Goal: Book appointment/travel/reservation

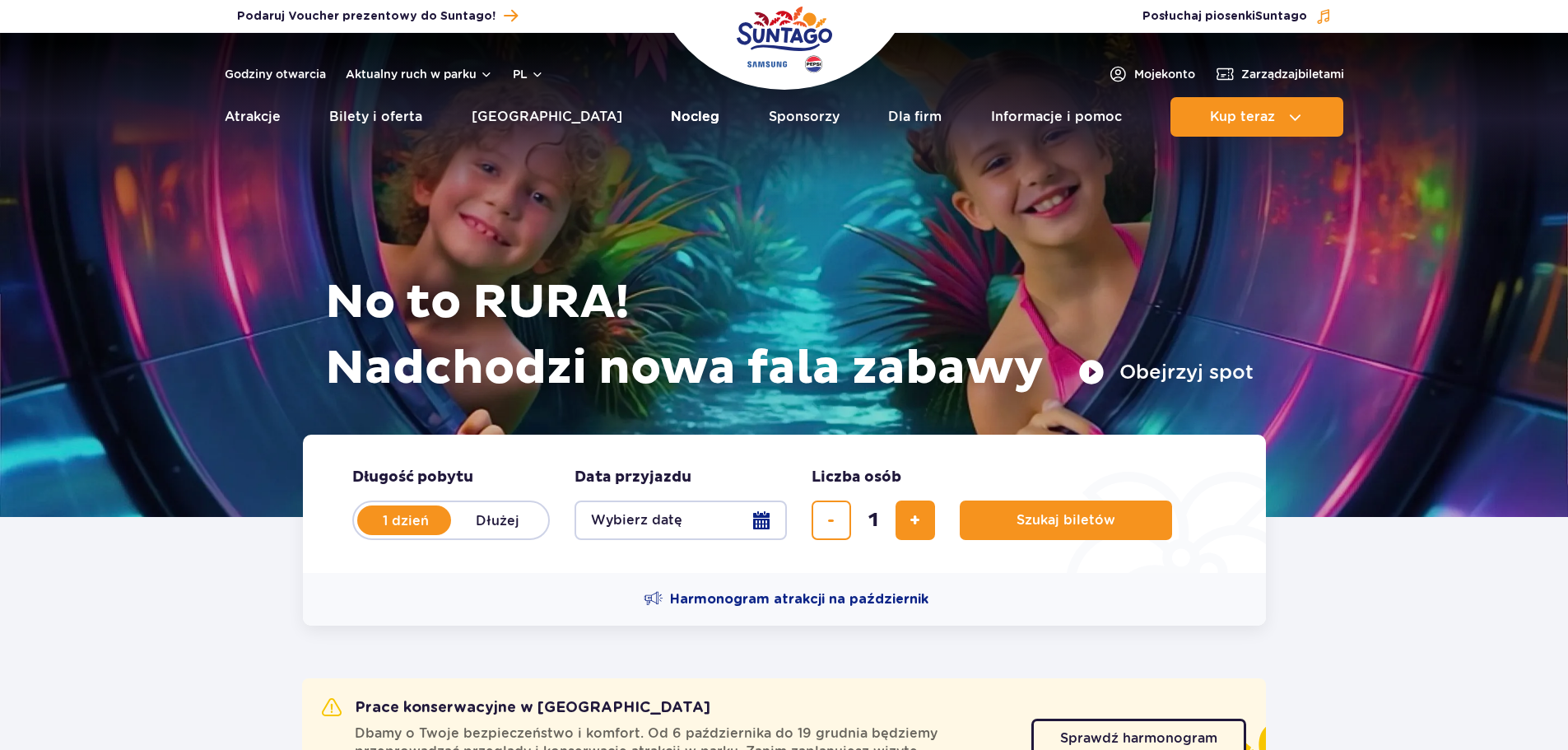
click at [671, 119] on link "Nocleg" at bounding box center [695, 117] width 49 height 39
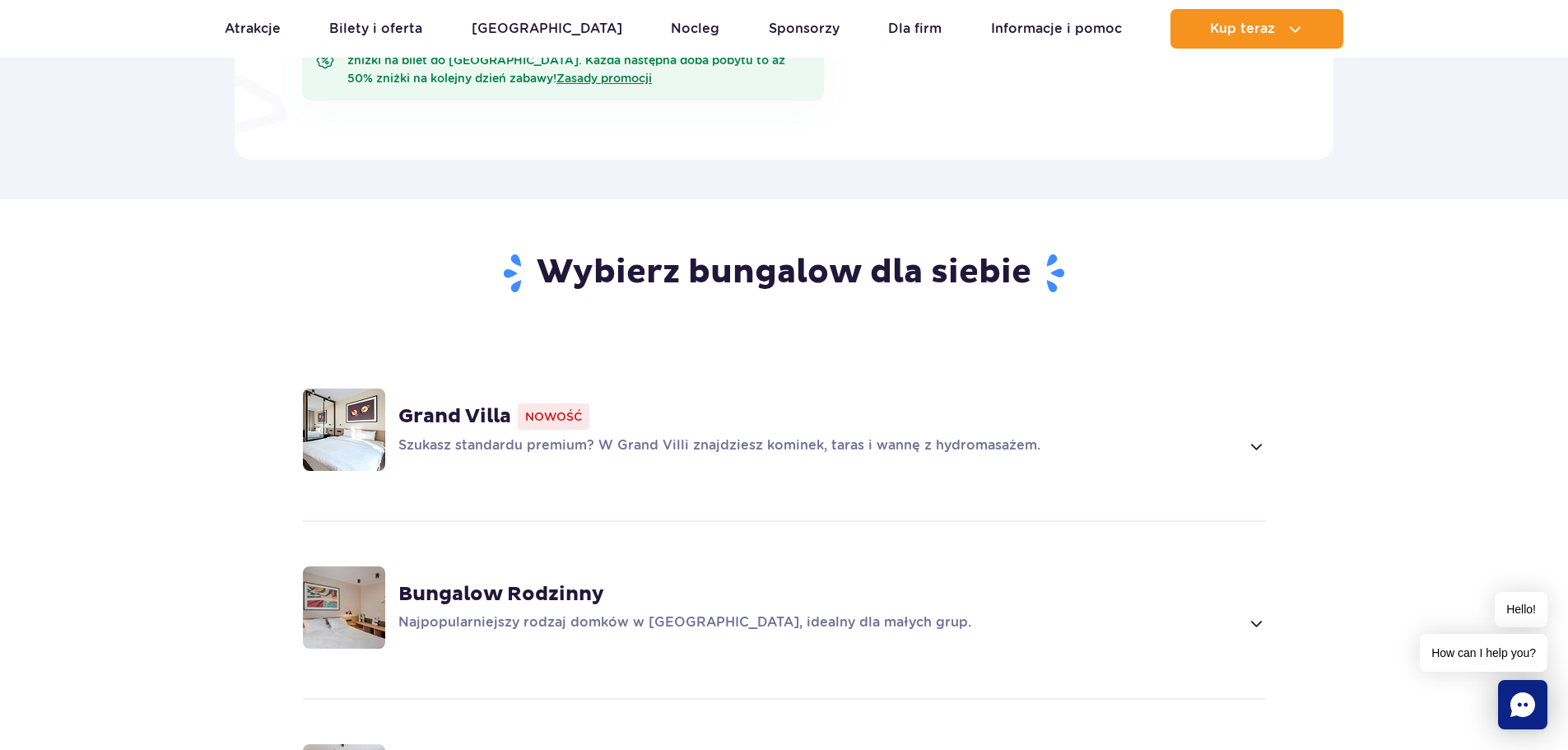
scroll to position [1152, 0]
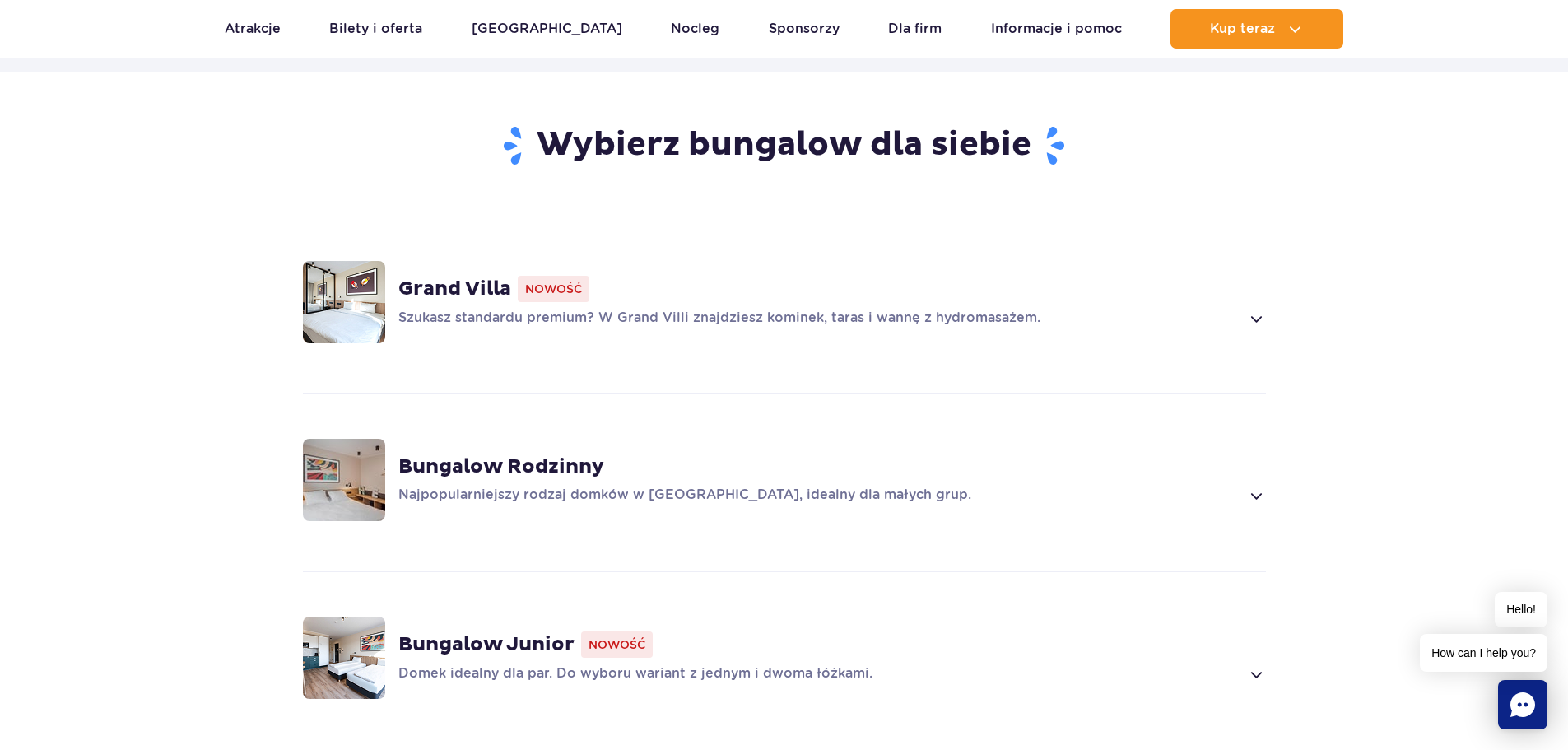
click at [1239, 330] on div "Grand Villa Nowość Szukasz standardu premium? W Grand Villi znajdziesz kominek,…" at bounding box center [784, 302] width 1055 height 174
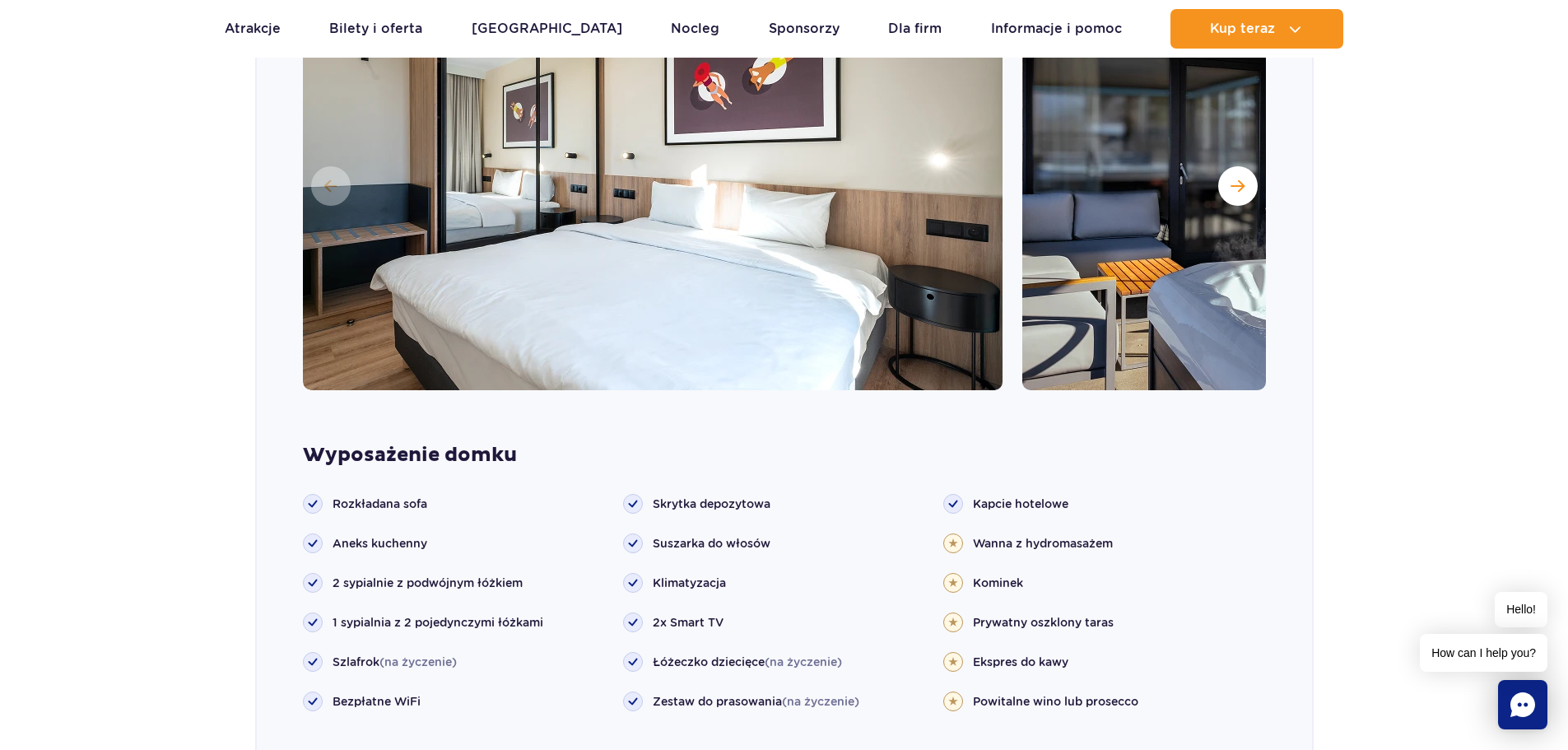
scroll to position [1456, 0]
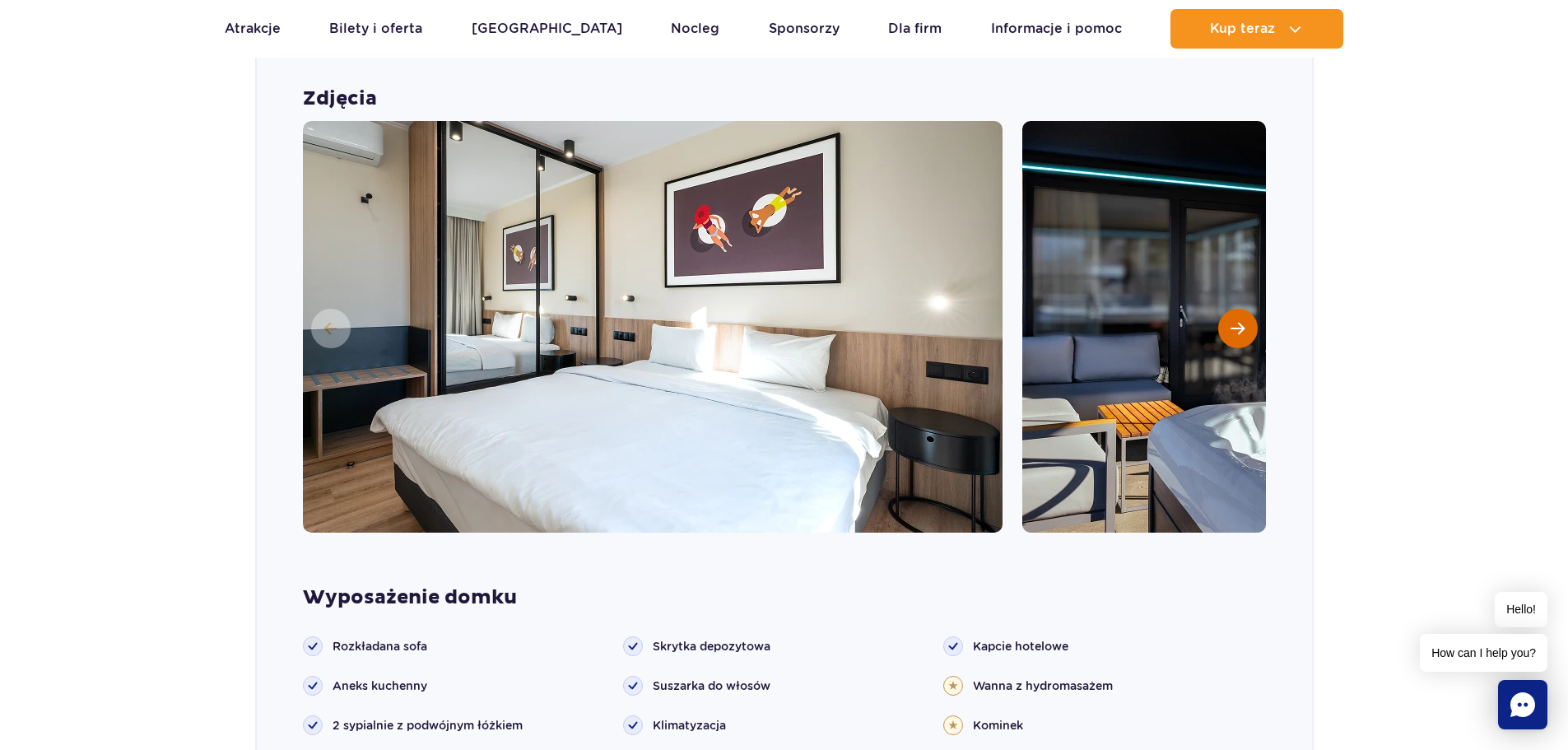
click at [1241, 327] on span "Następny slajd" at bounding box center [1237, 328] width 14 height 15
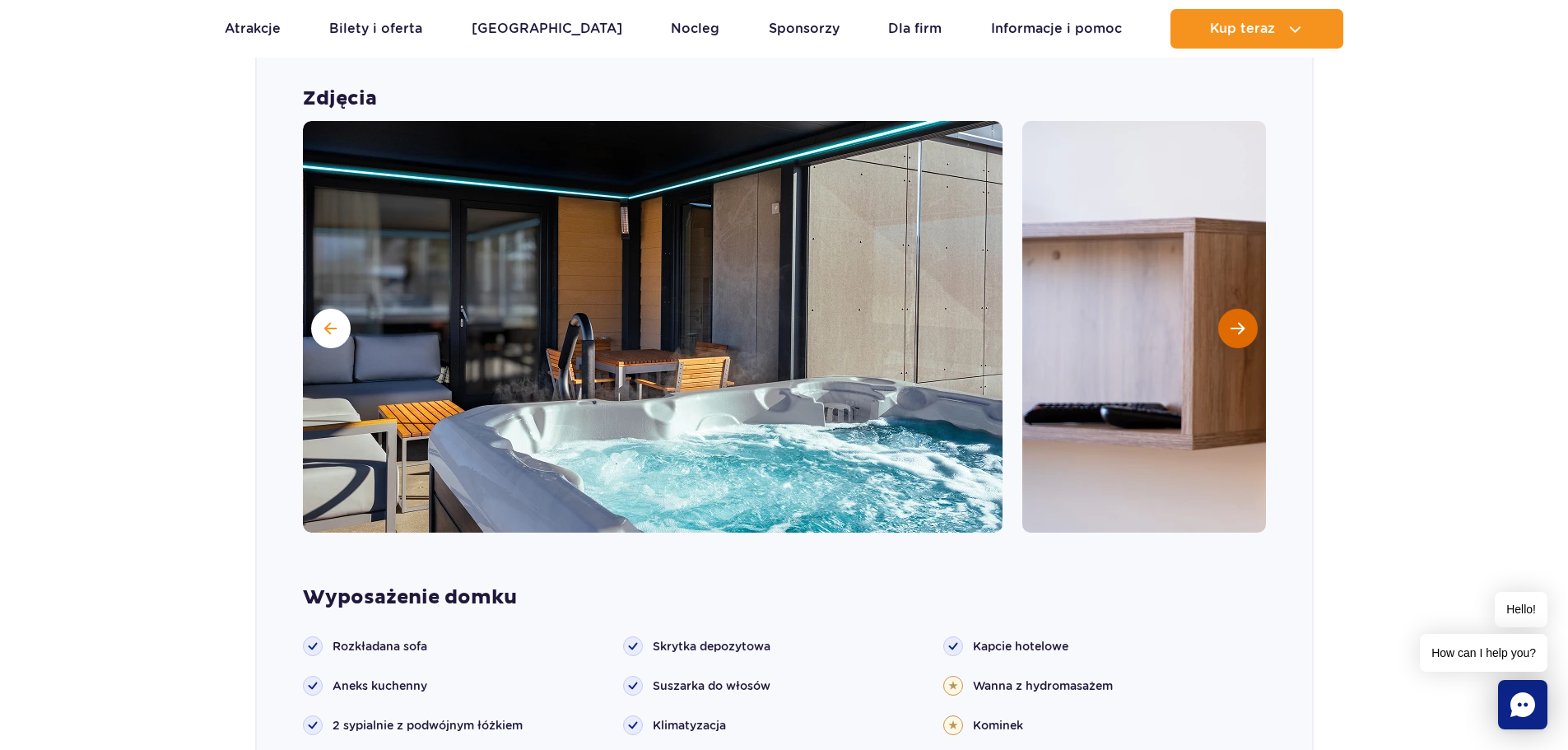
click at [1241, 327] on span "Następny slajd" at bounding box center [1237, 328] width 14 height 15
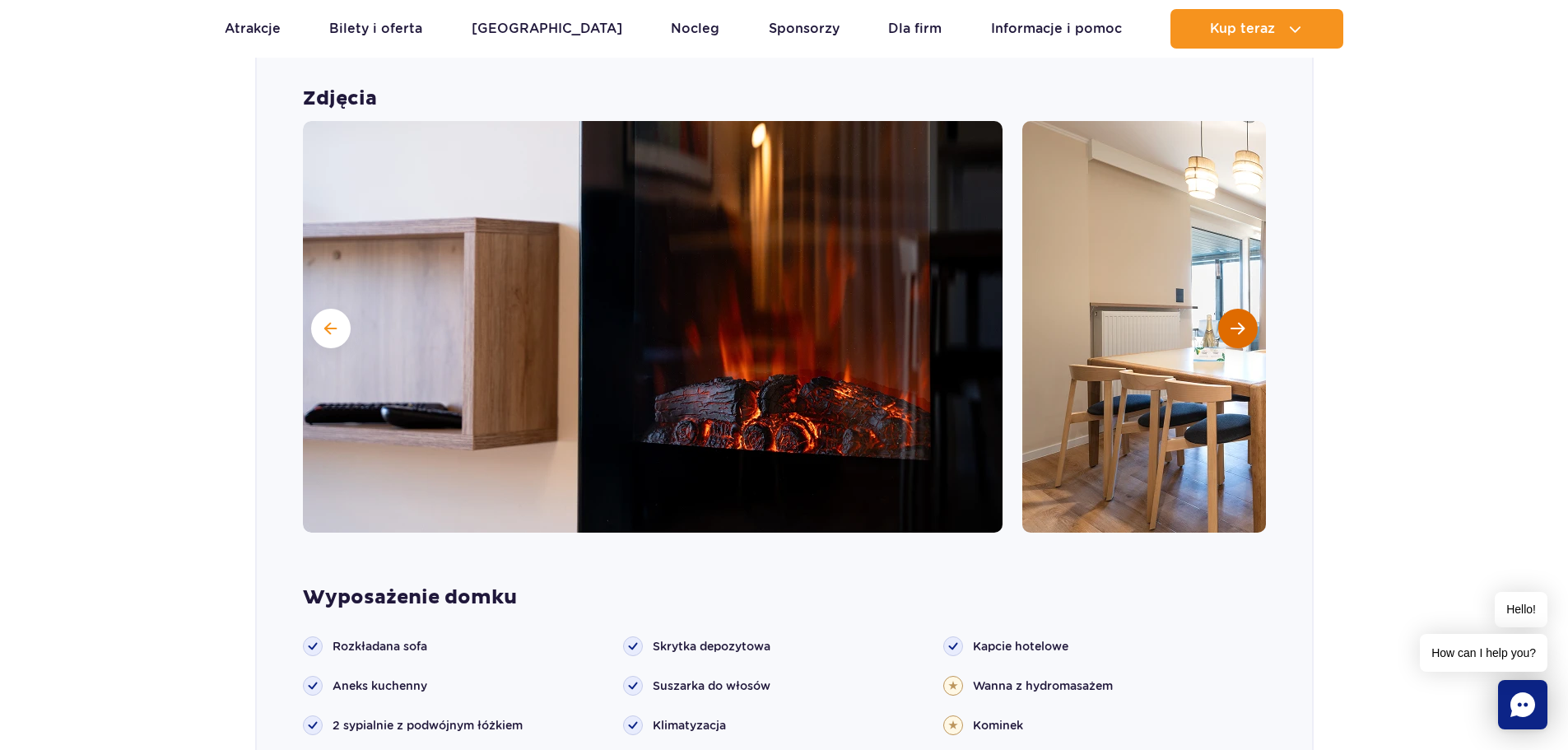
click at [1241, 327] on span "Następny slajd" at bounding box center [1237, 328] width 14 height 15
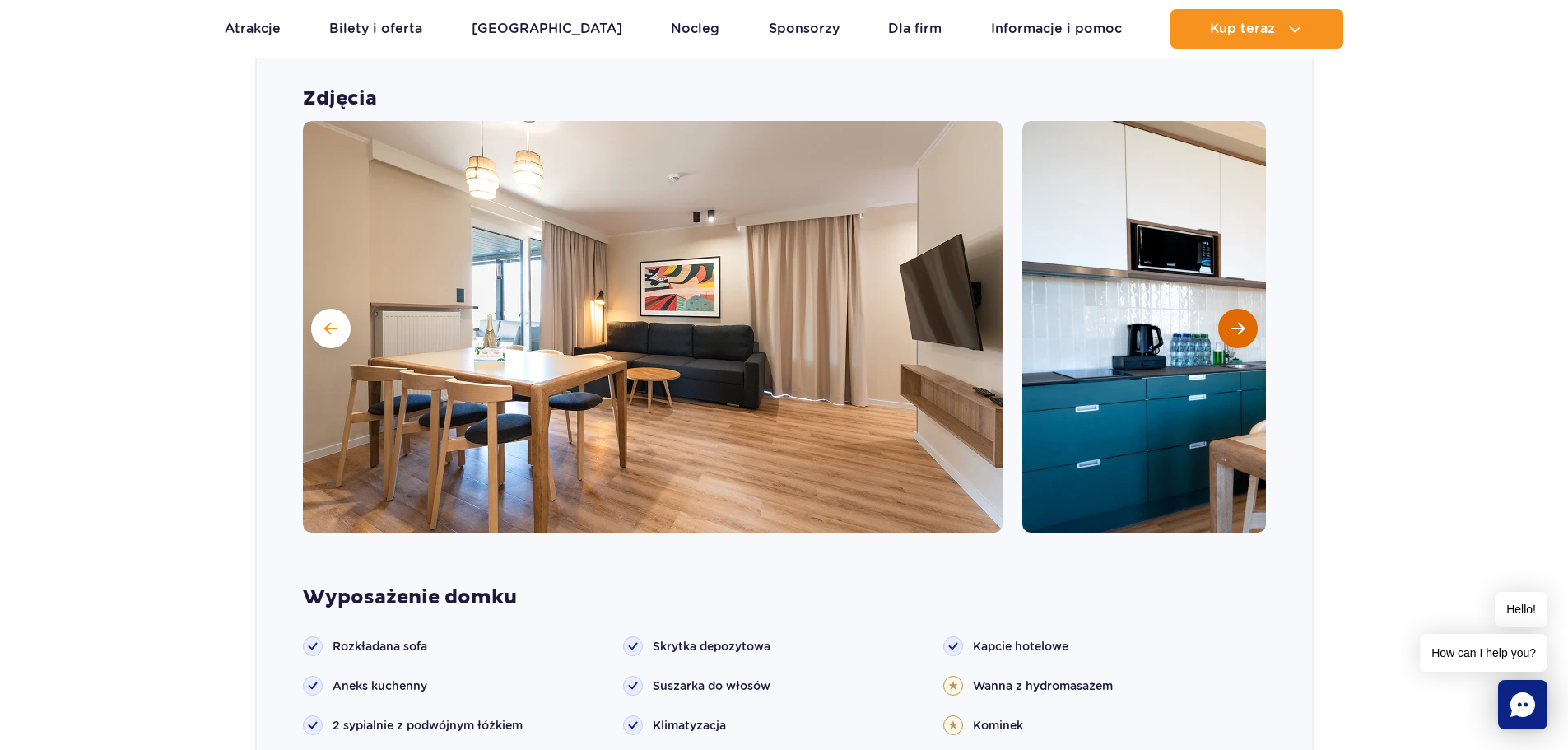
click at [1241, 327] on span "Następny slajd" at bounding box center [1237, 328] width 14 height 15
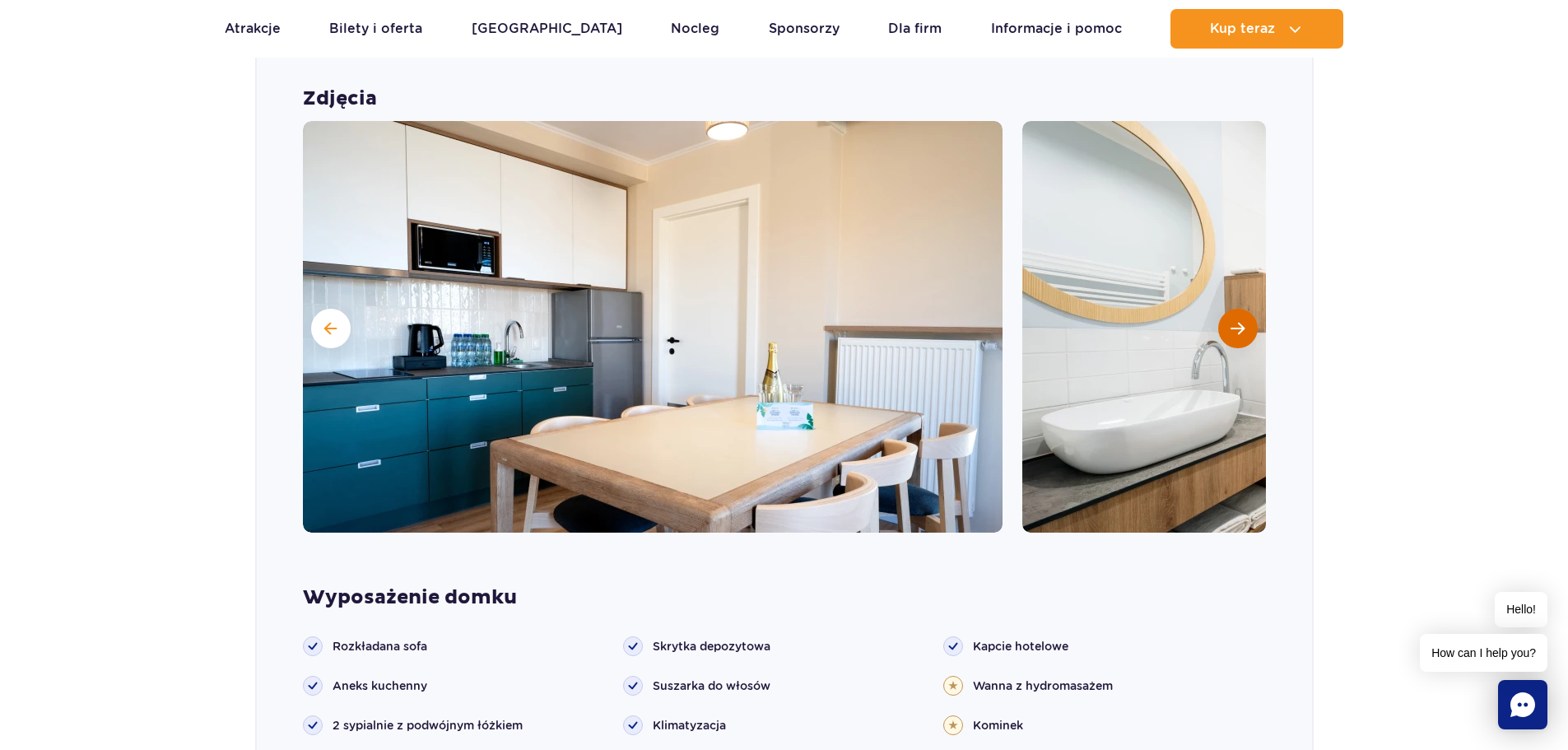
click at [1241, 327] on span "Następny slajd" at bounding box center [1237, 328] width 14 height 15
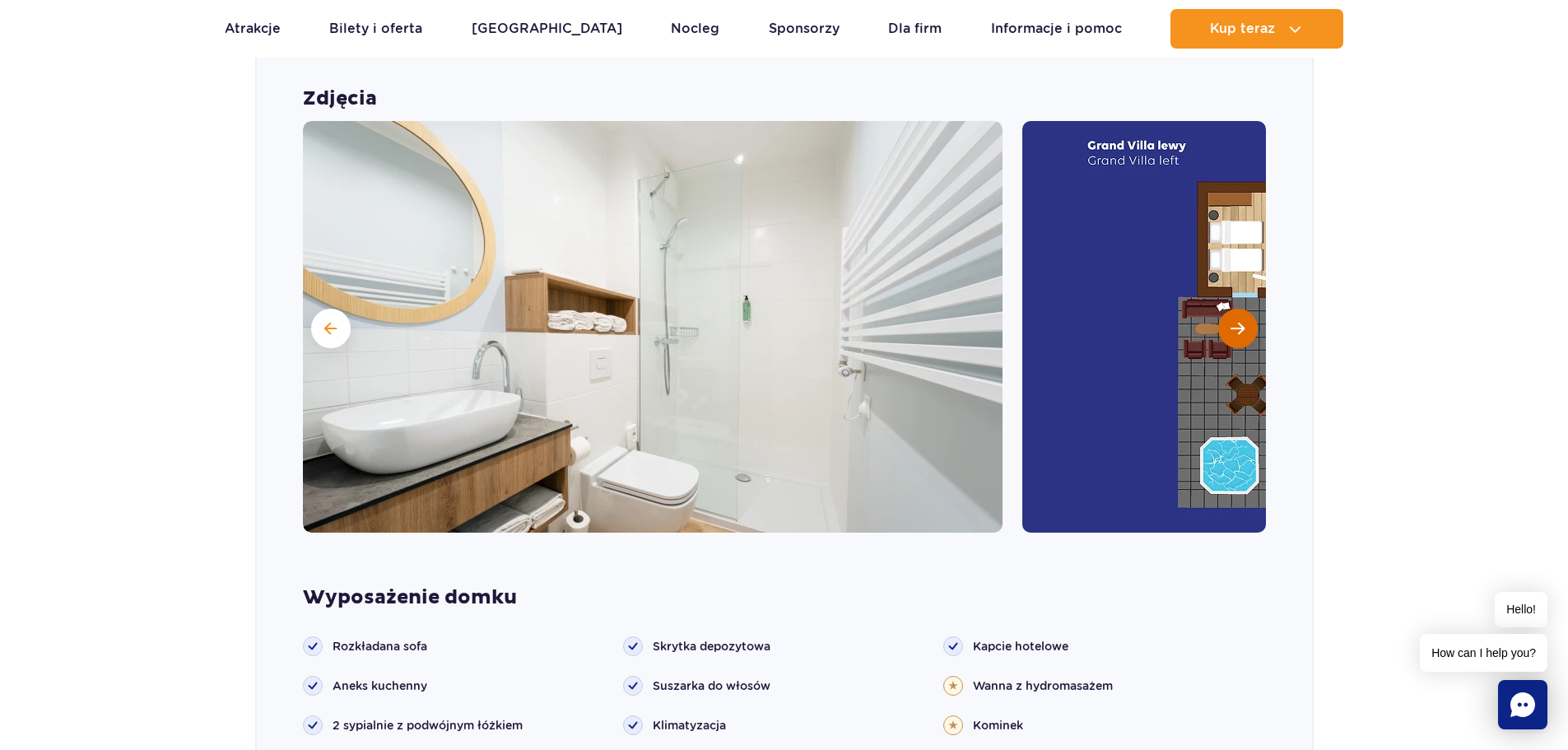
click at [1241, 327] on span "Następny slajd" at bounding box center [1237, 328] width 14 height 15
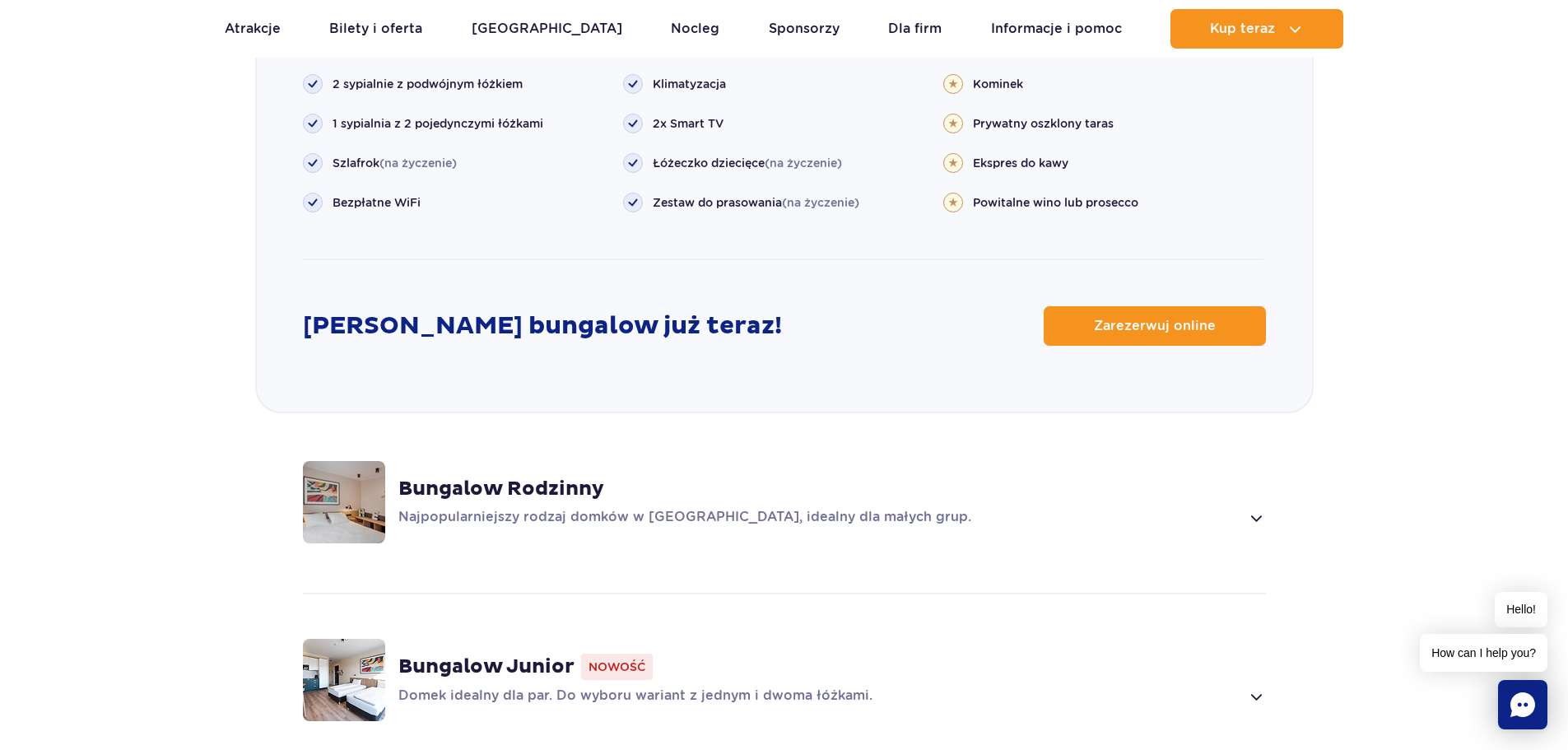
scroll to position [2196, 0]
